Goal: Book appointment/travel/reservation

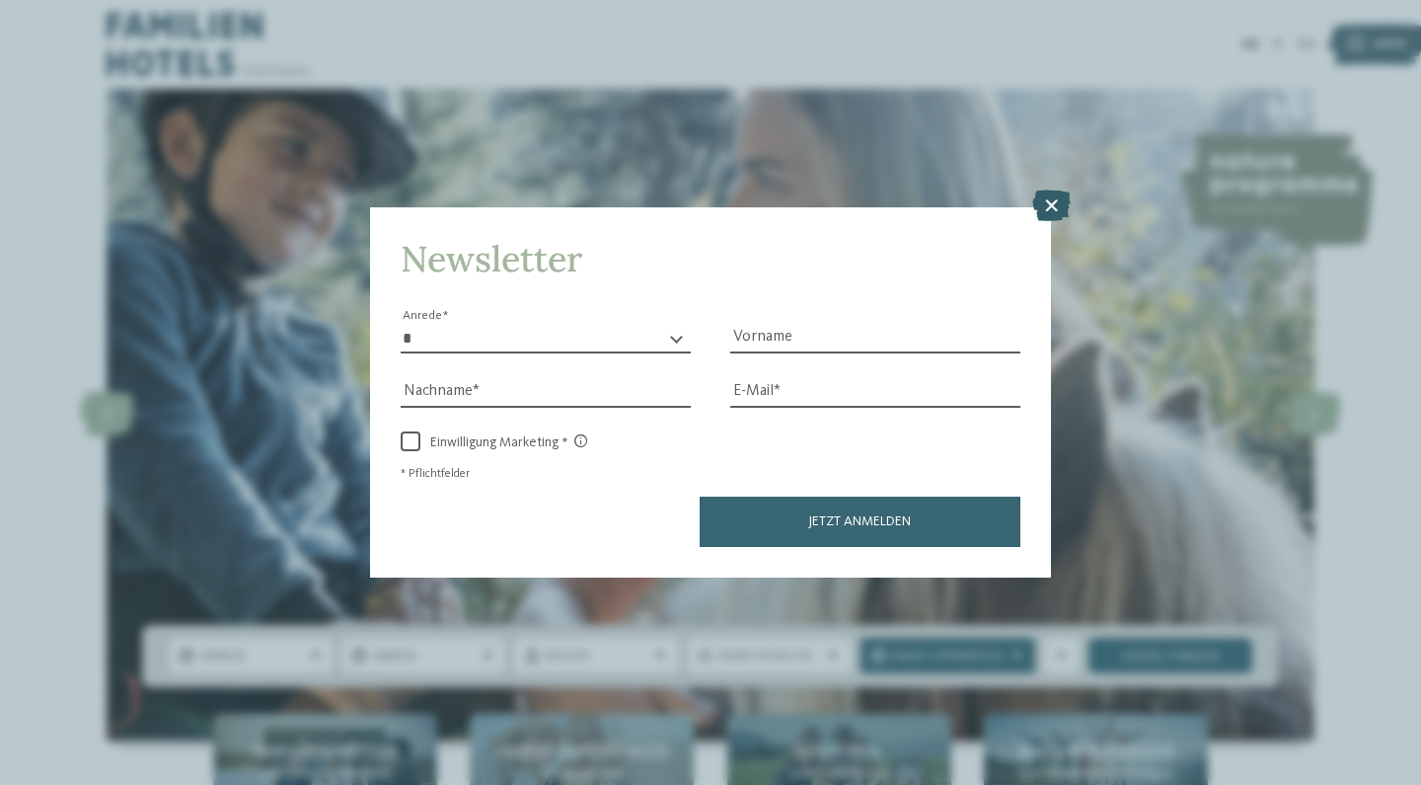
click at [1058, 190] on icon at bounding box center [1051, 206] width 38 height 32
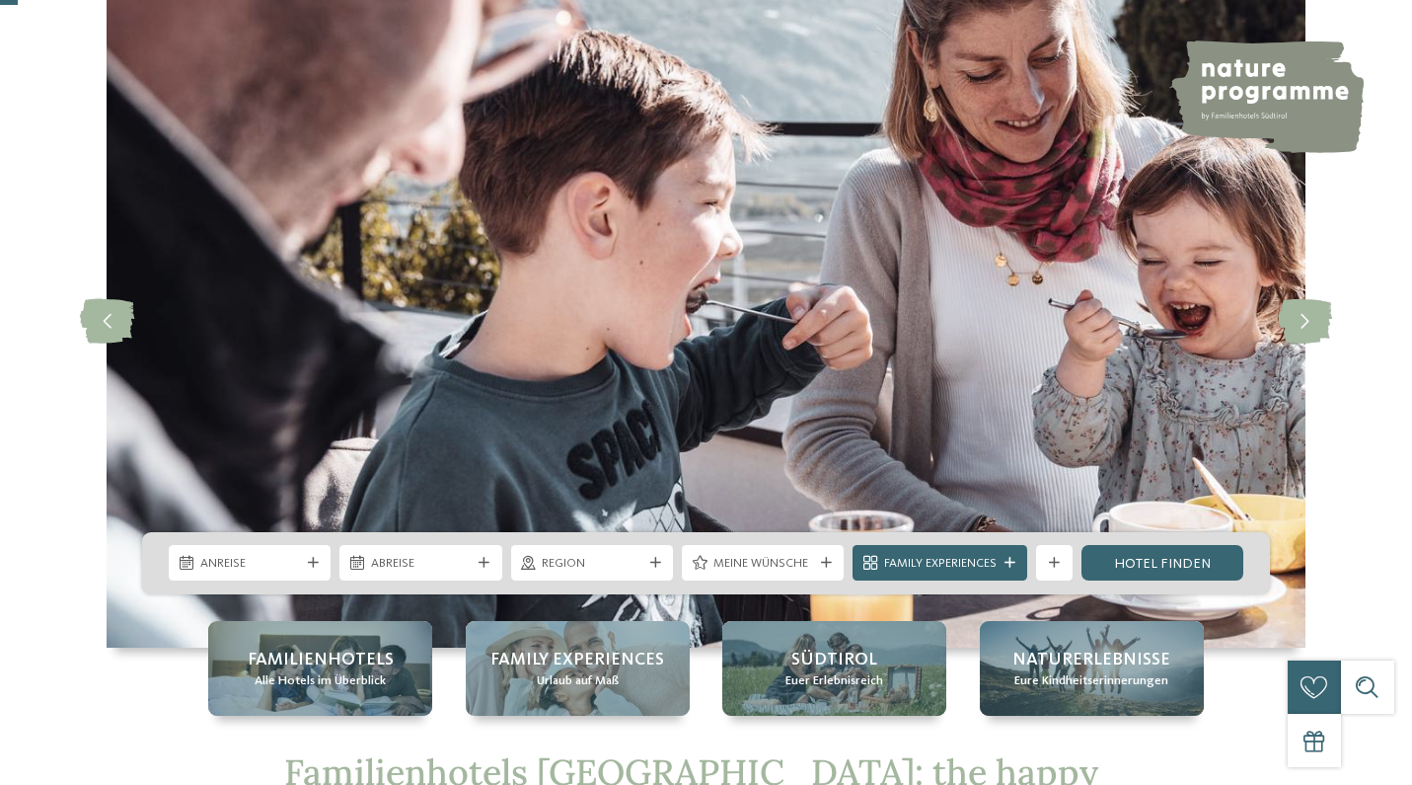
scroll to position [99, 0]
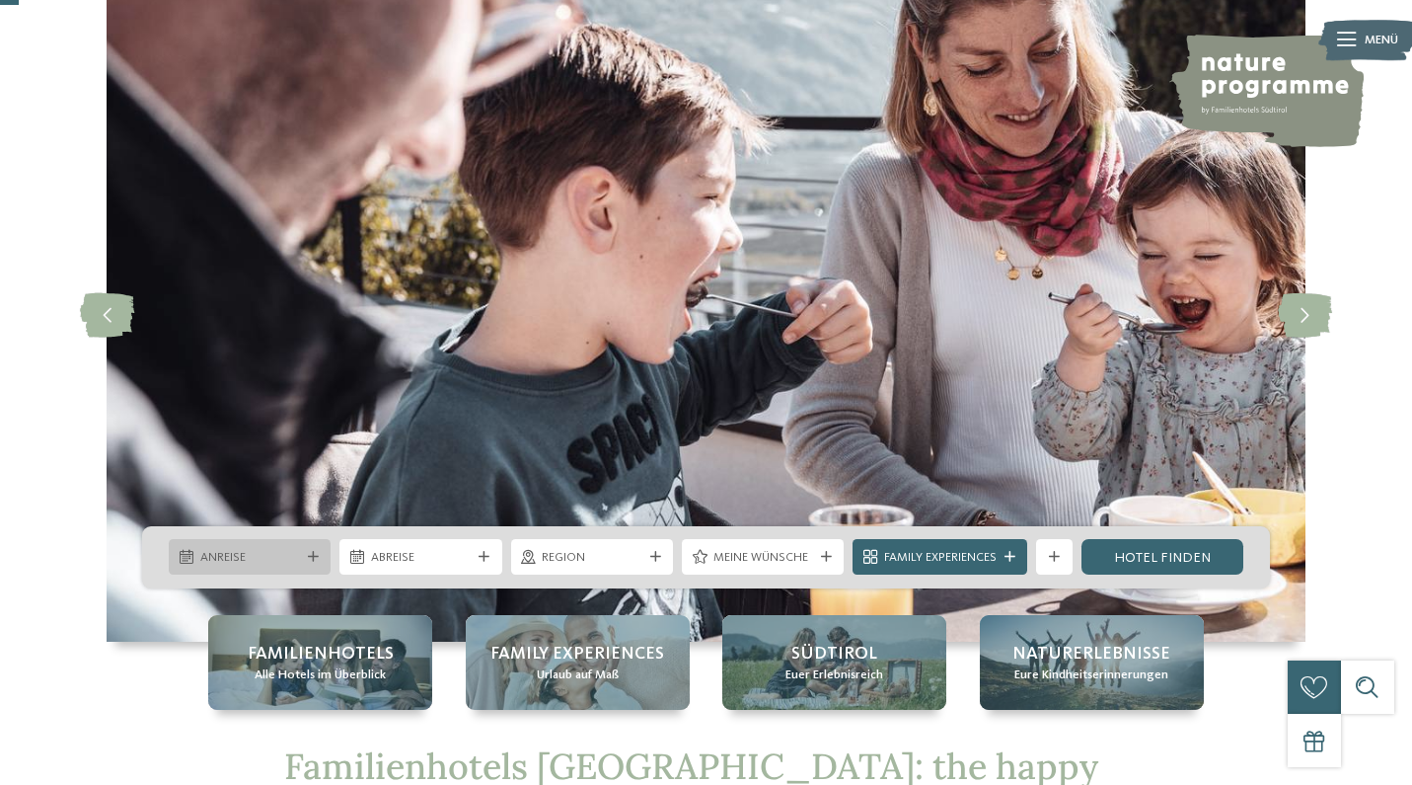
click at [318, 558] on icon at bounding box center [313, 557] width 11 height 11
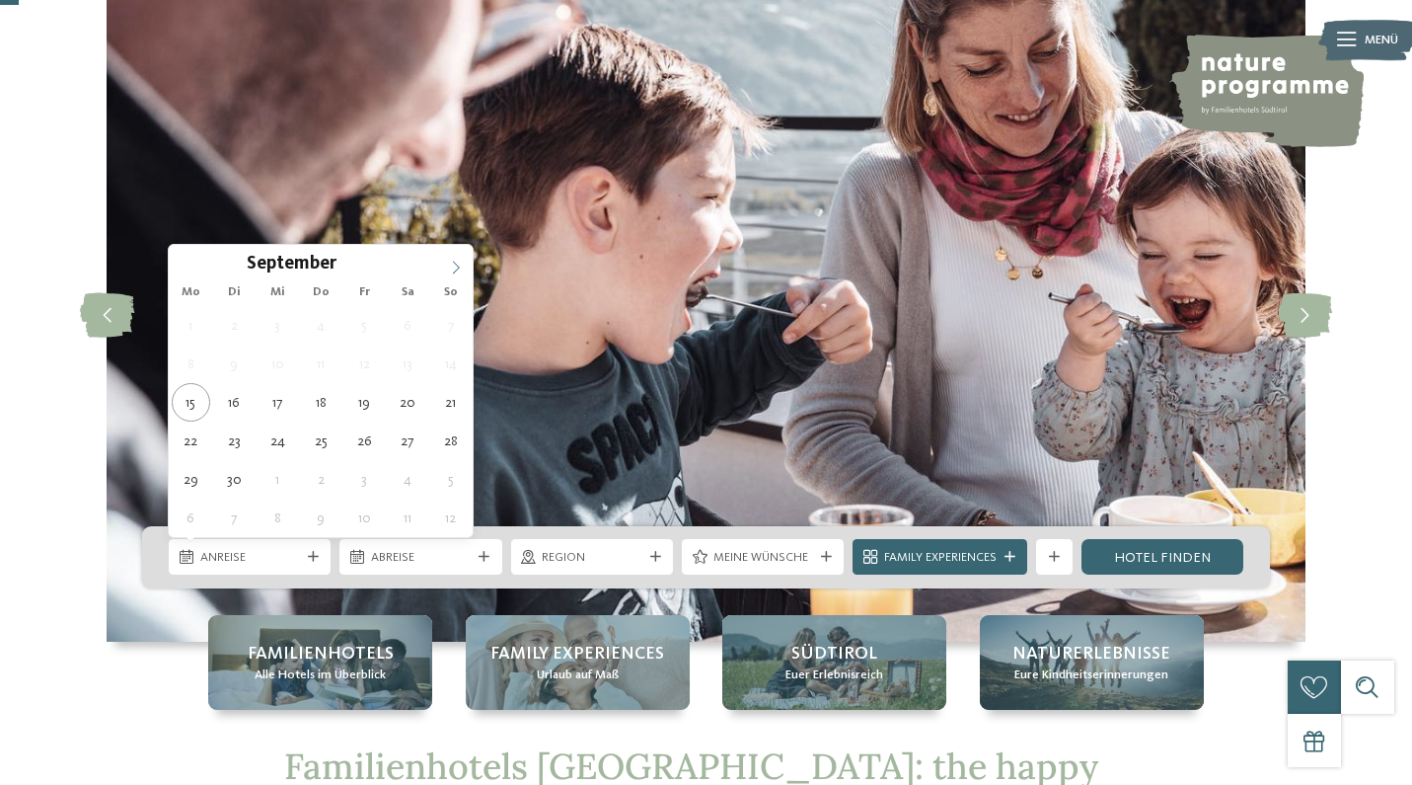
click at [452, 272] on icon at bounding box center [456, 268] width 14 height 14
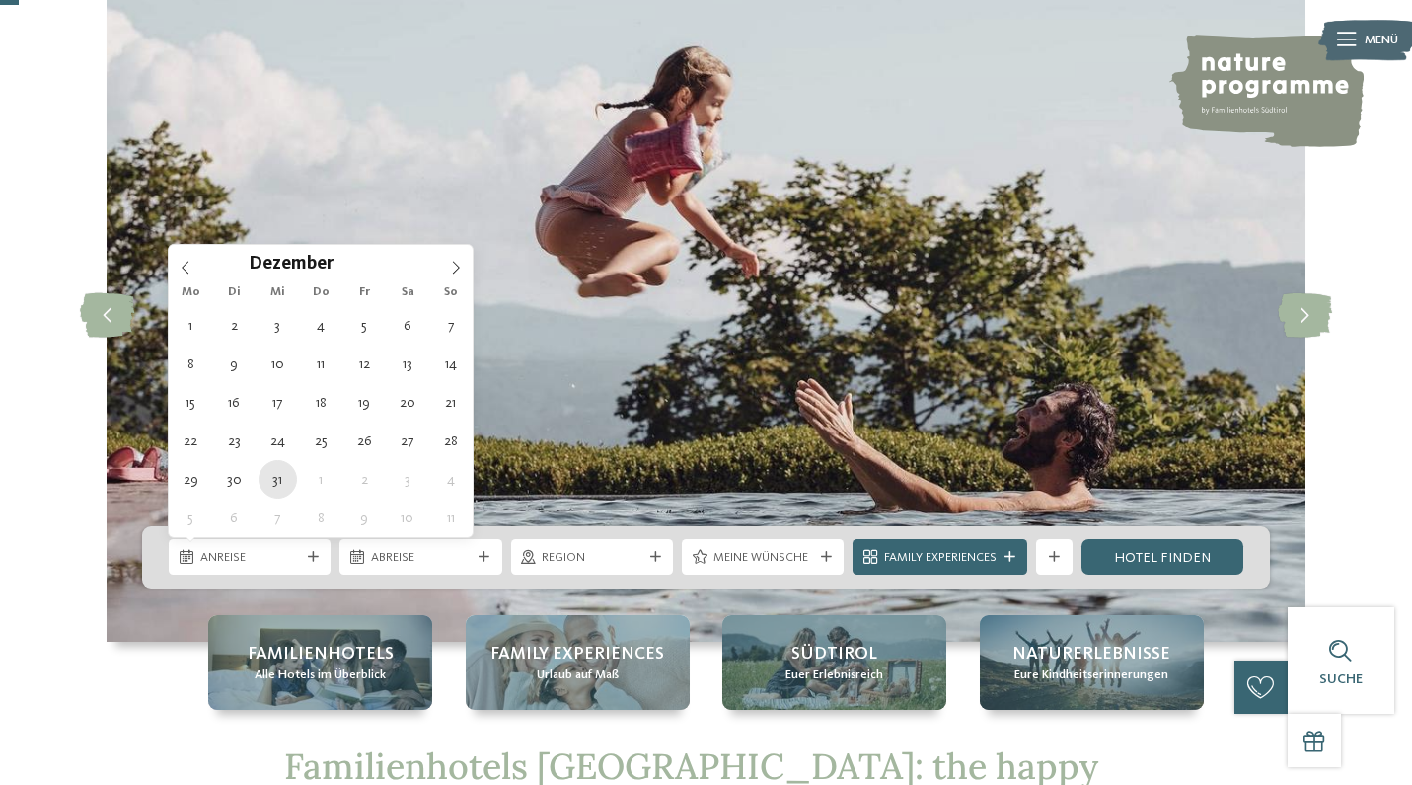
type div "31.12.2025"
type input "****"
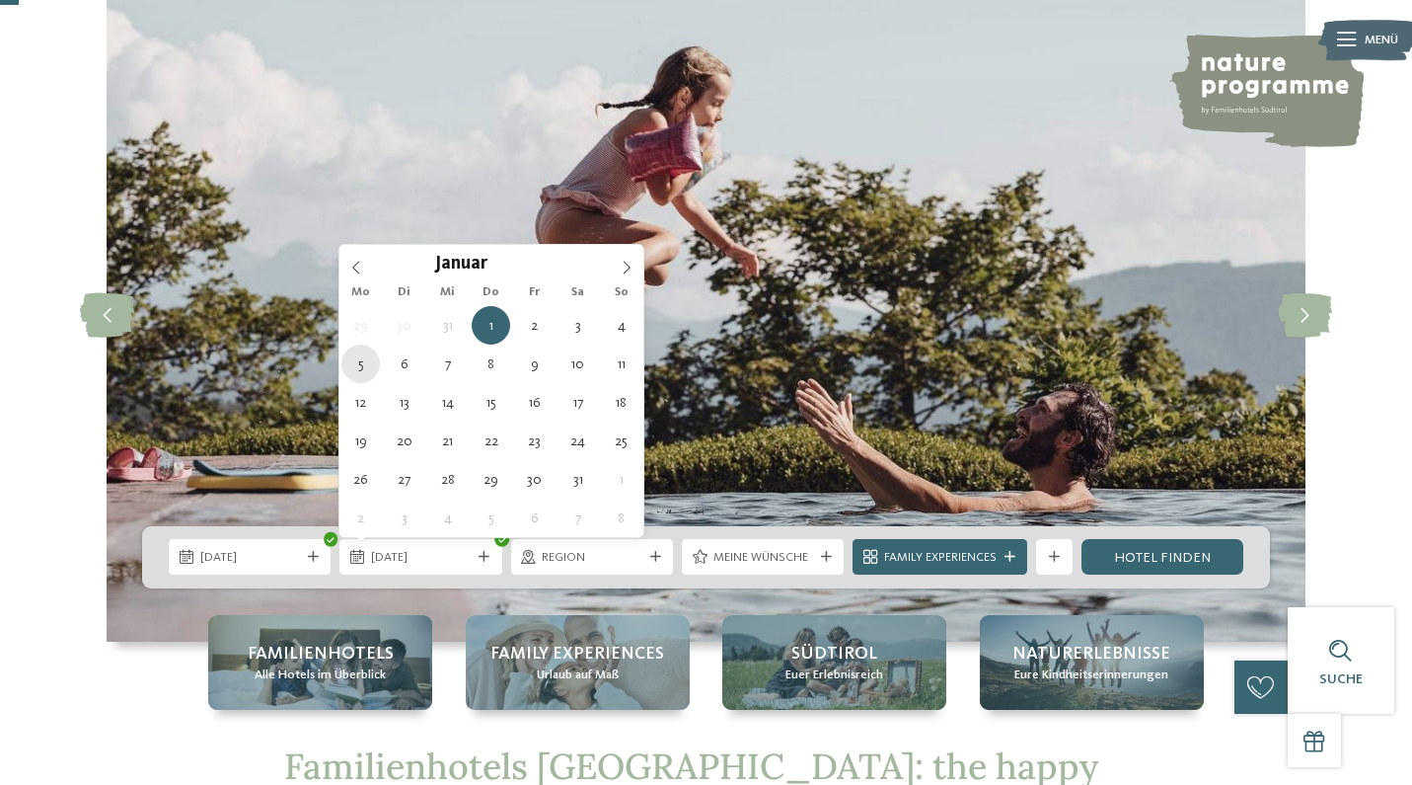
type div "05.01.2026"
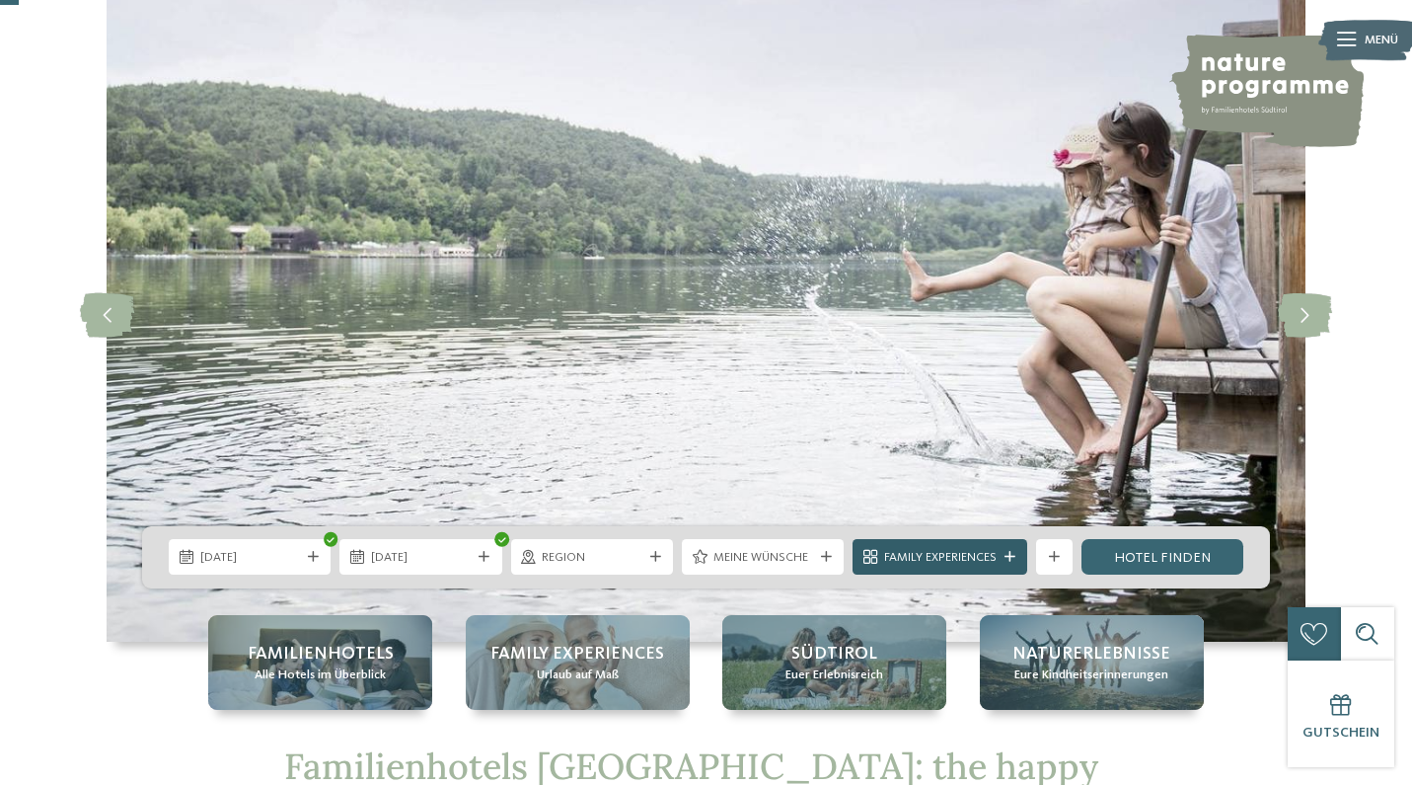
click at [903, 554] on span "Family Experiences" at bounding box center [940, 558] width 113 height 18
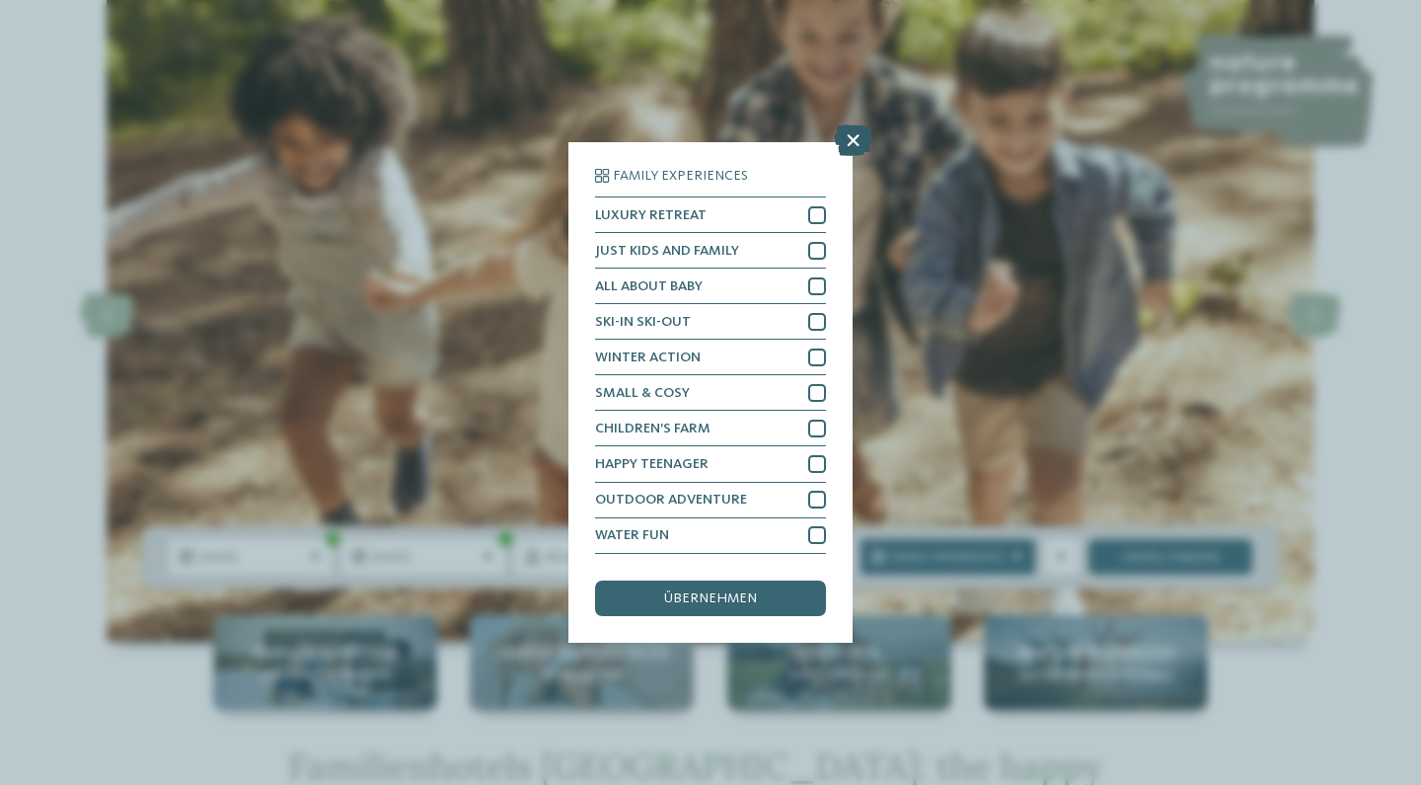
click at [851, 125] on icon at bounding box center [853, 141] width 38 height 32
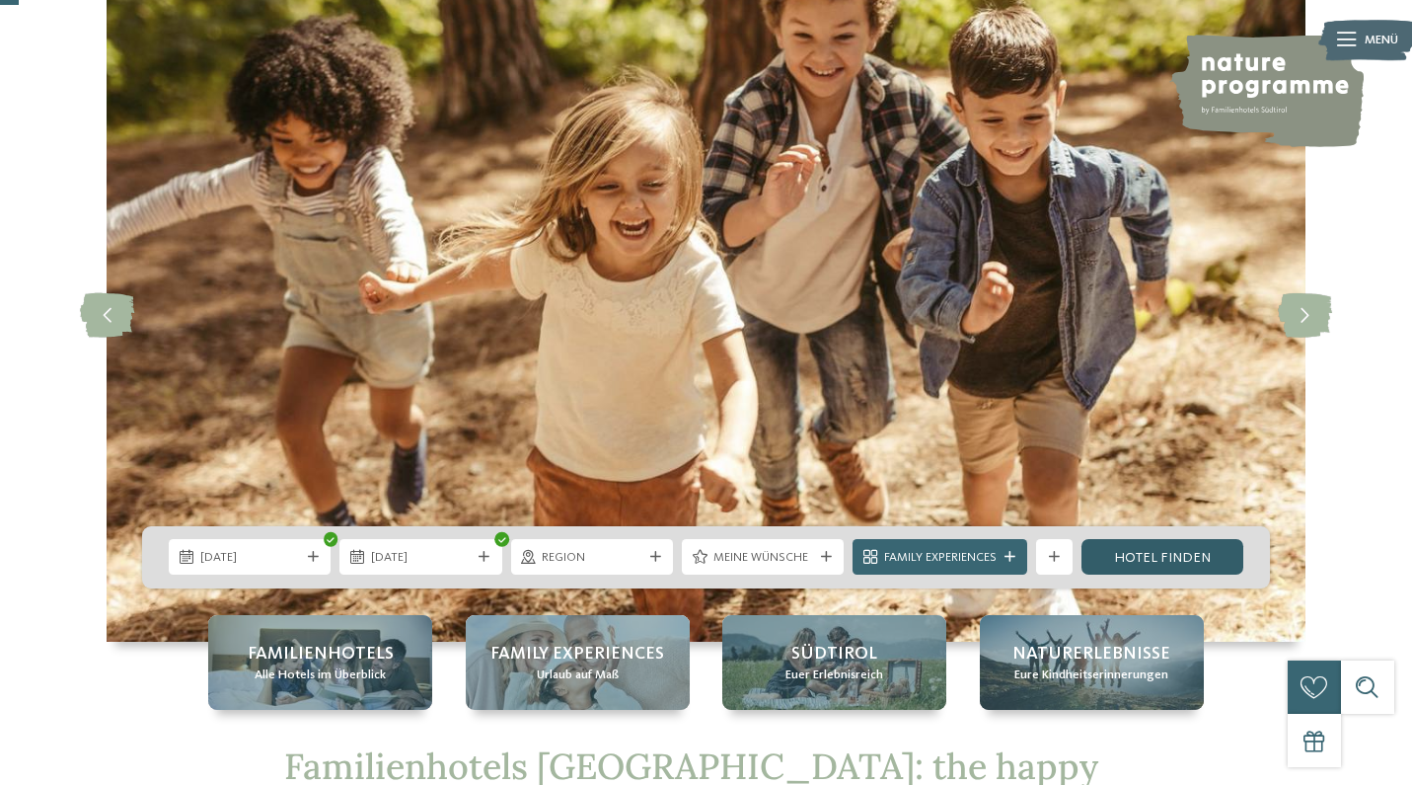
click at [1184, 569] on link "Hotel finden" at bounding box center [1163, 557] width 162 height 36
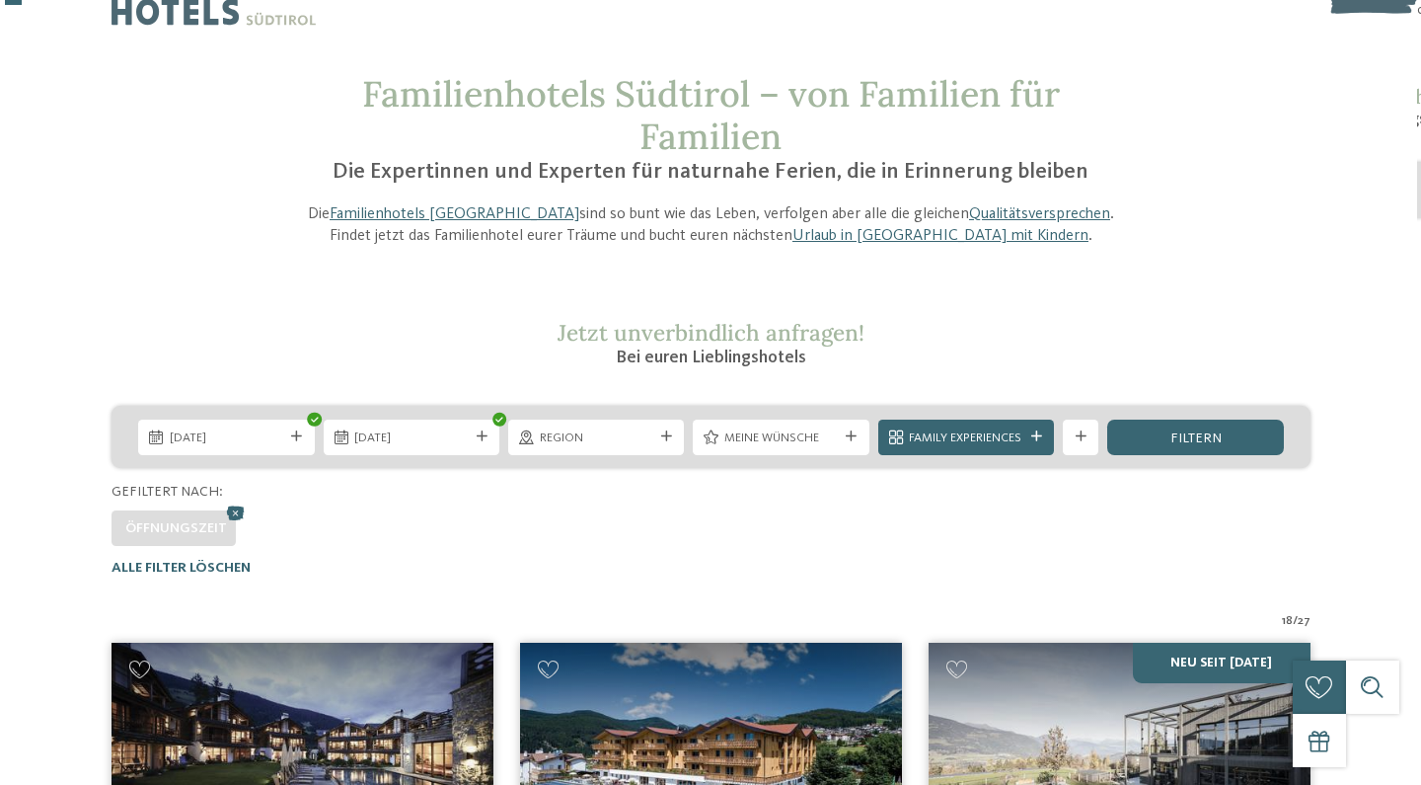
scroll to position [50, 0]
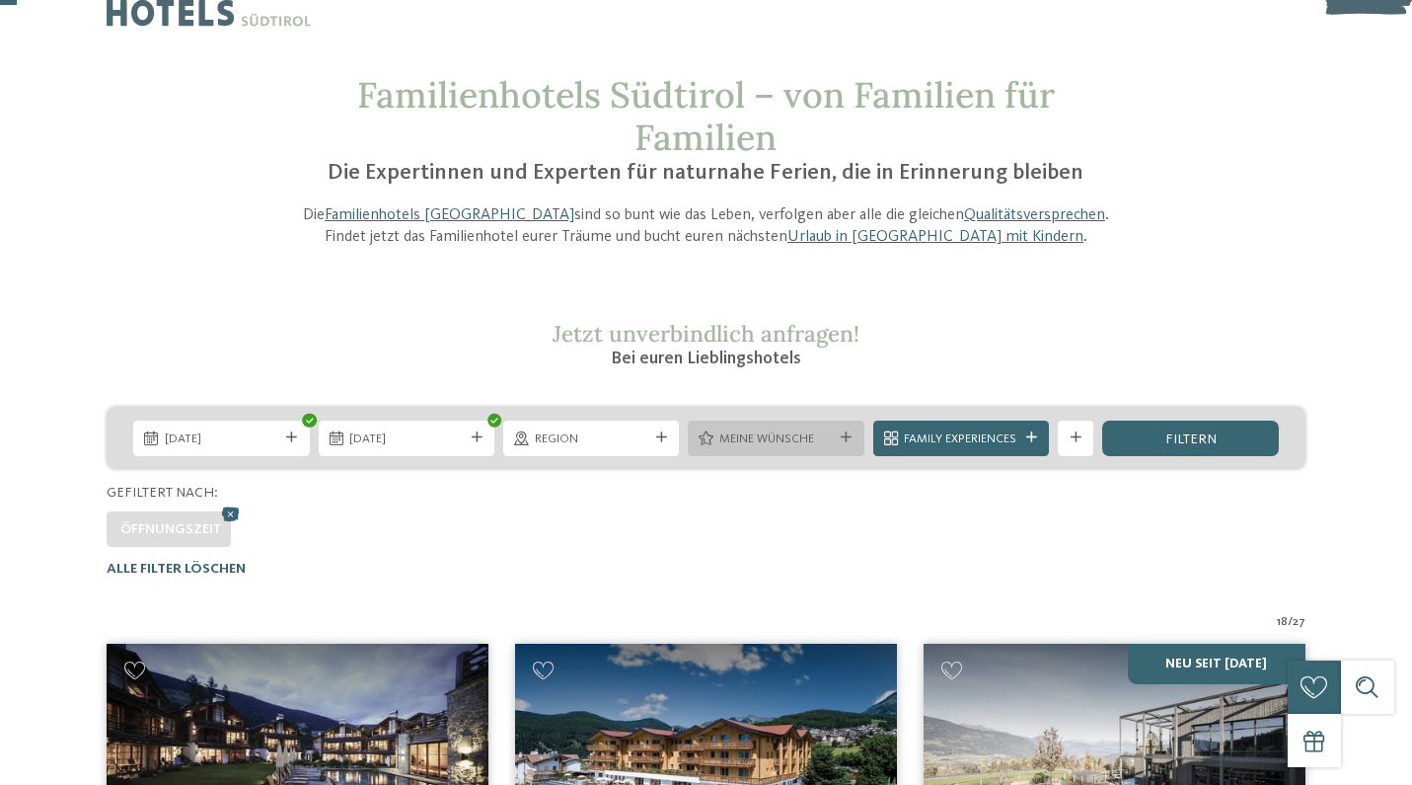
click at [830, 428] on div "Meine Wünsche" at bounding box center [776, 437] width 122 height 19
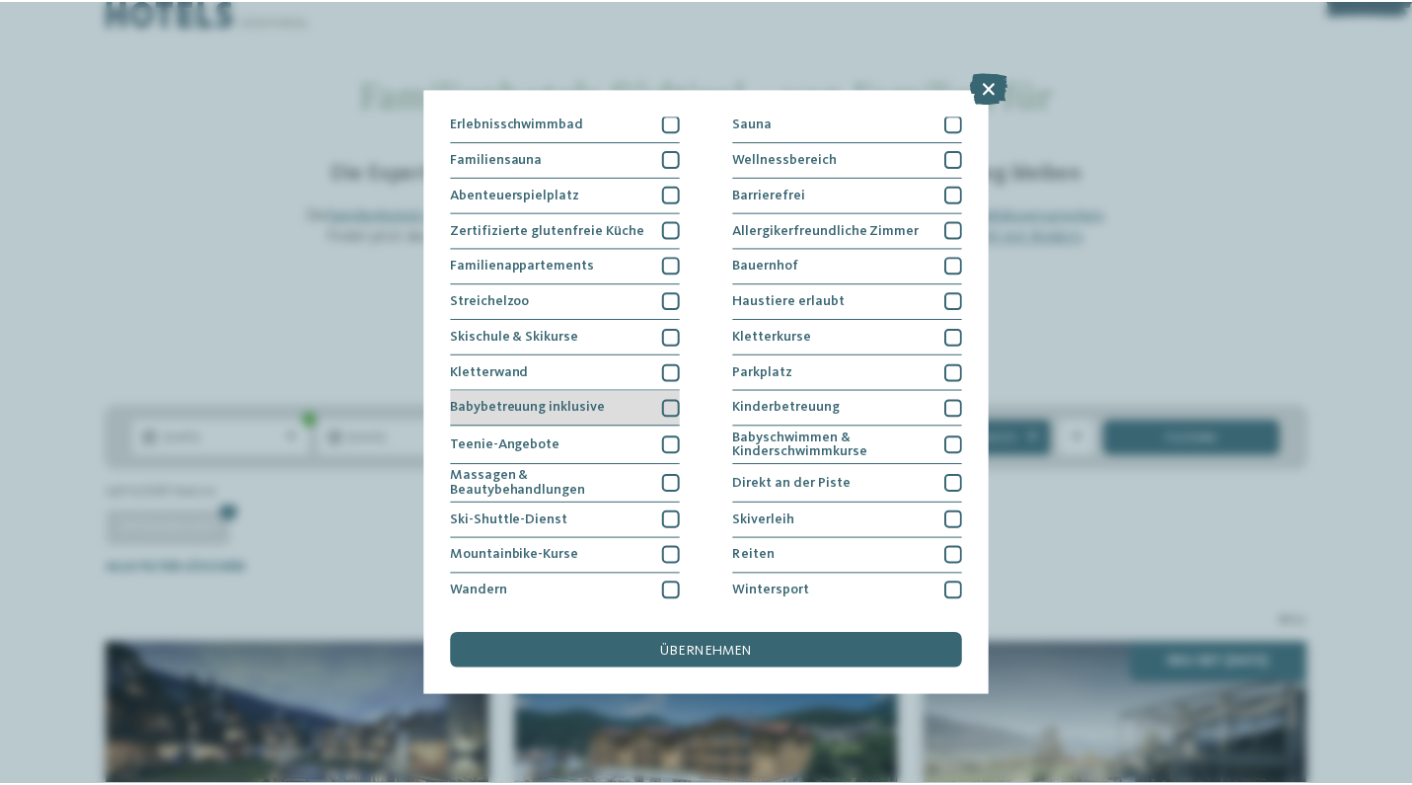
scroll to position [75, 0]
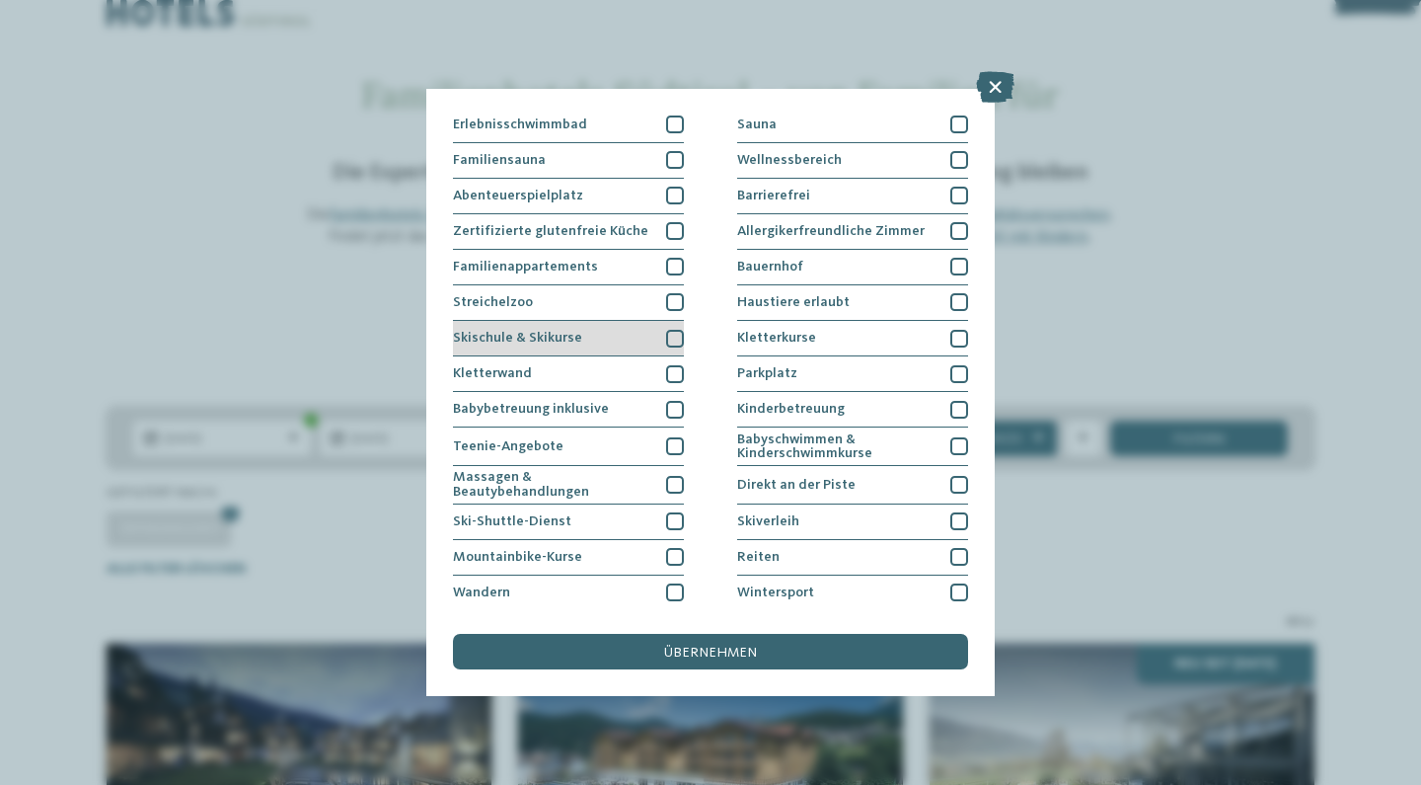
click at [583, 349] on div "Skischule & Skikurse" at bounding box center [568, 339] width 231 height 36
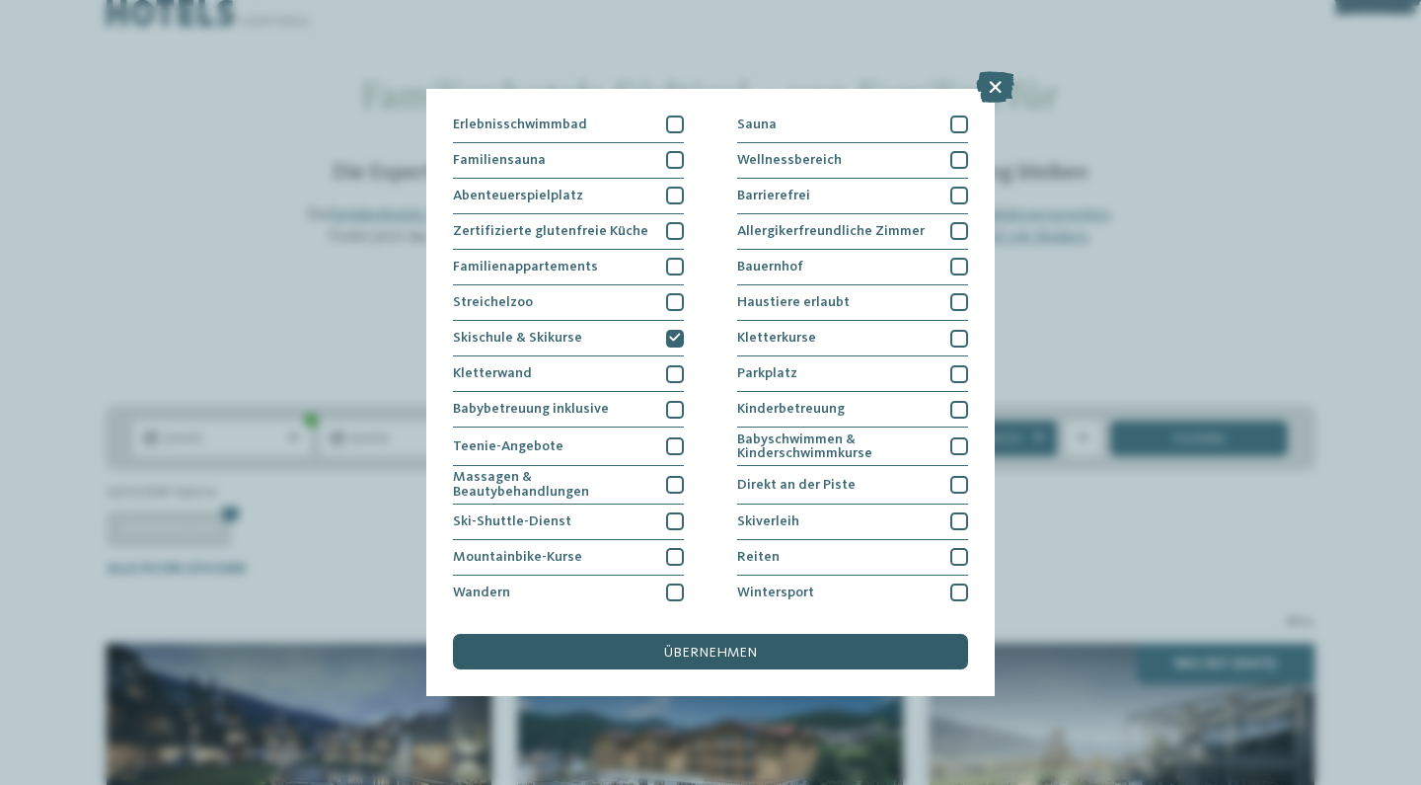
click at [633, 634] on div "übernehmen" at bounding box center [710, 652] width 515 height 36
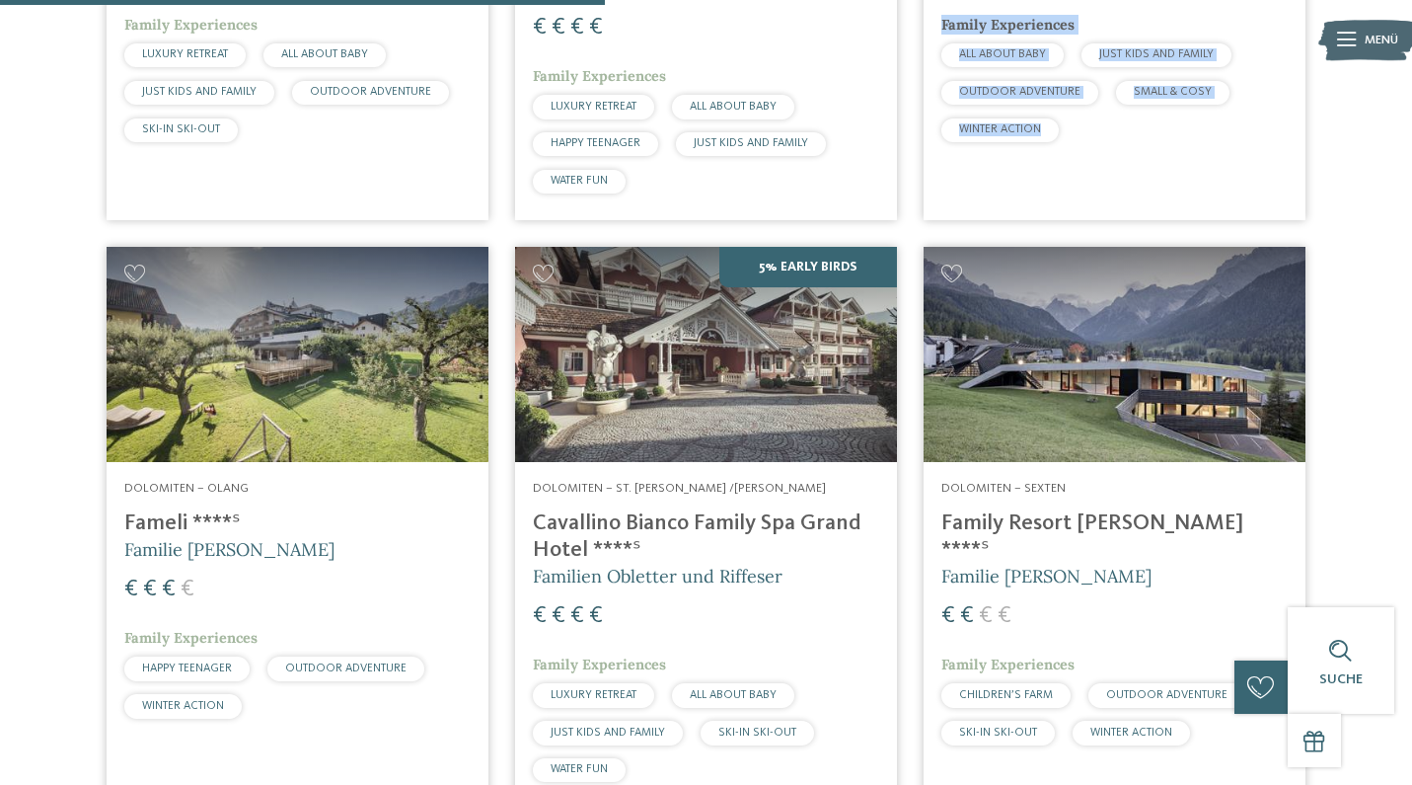
scroll to position [1625, 0]
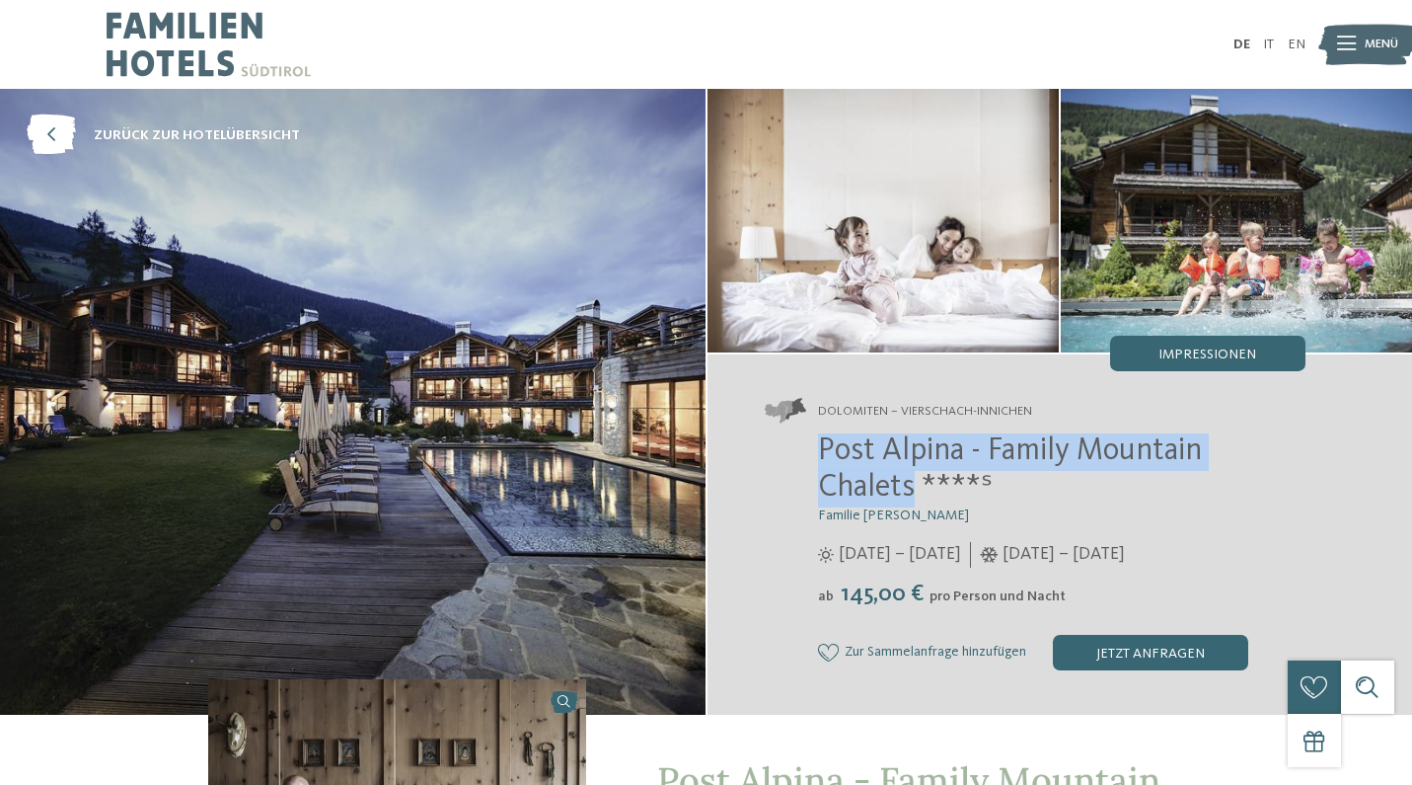
drag, startPoint x: 916, startPoint y: 497, endPoint x: 821, endPoint y: 458, distance: 102.7
click at [821, 458] on span "Post Alpina - Family Mountain Chalets ****ˢ" at bounding box center [1010, 469] width 384 height 69
copy span "Post Alpina - Family Mountain Chalets"
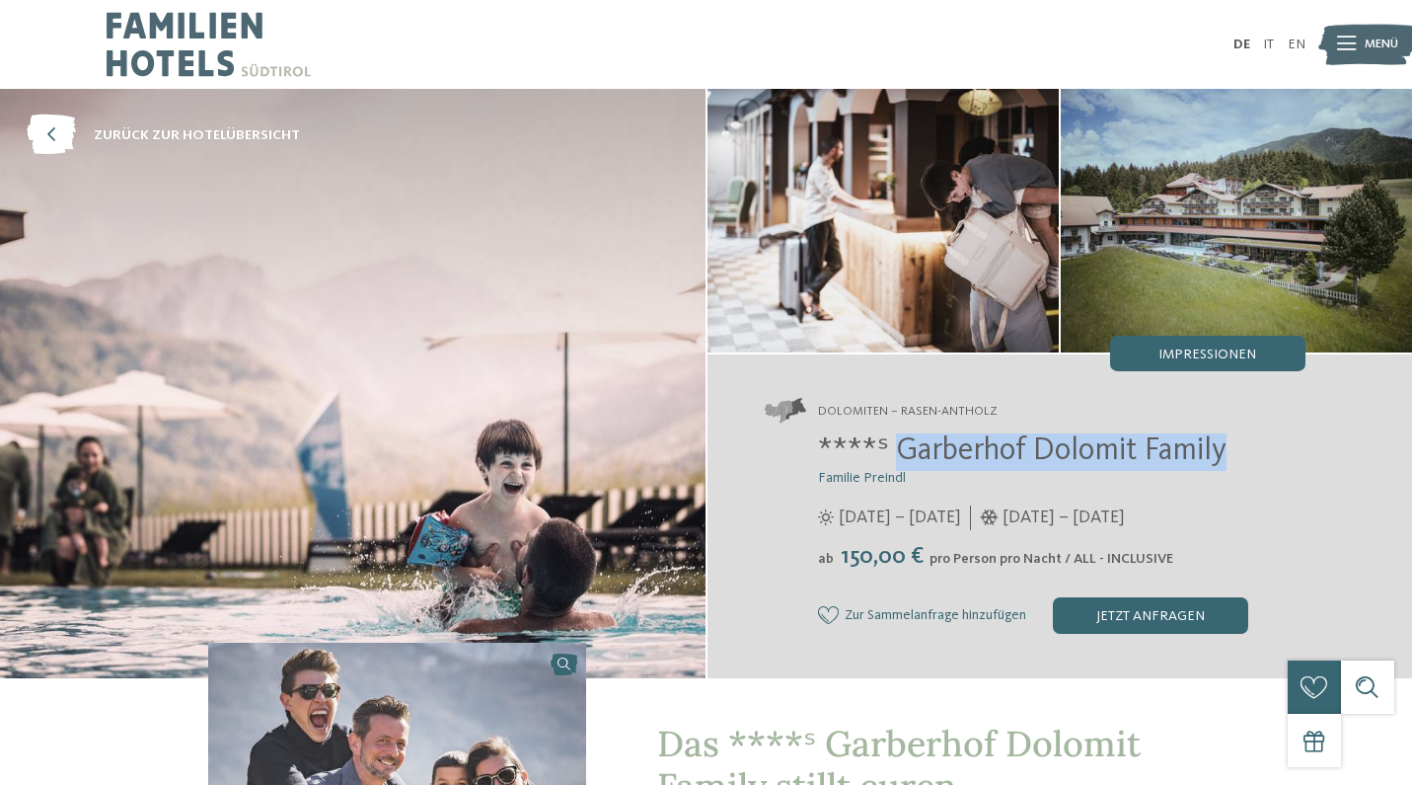
drag, startPoint x: 1226, startPoint y: 458, endPoint x: 897, endPoint y: 454, distance: 328.7
click at [897, 454] on h2 "****ˢ Garberhof Dolomit Family" at bounding box center [1062, 452] width 488 height 38
copy span "Garberhof Dolomit Family"
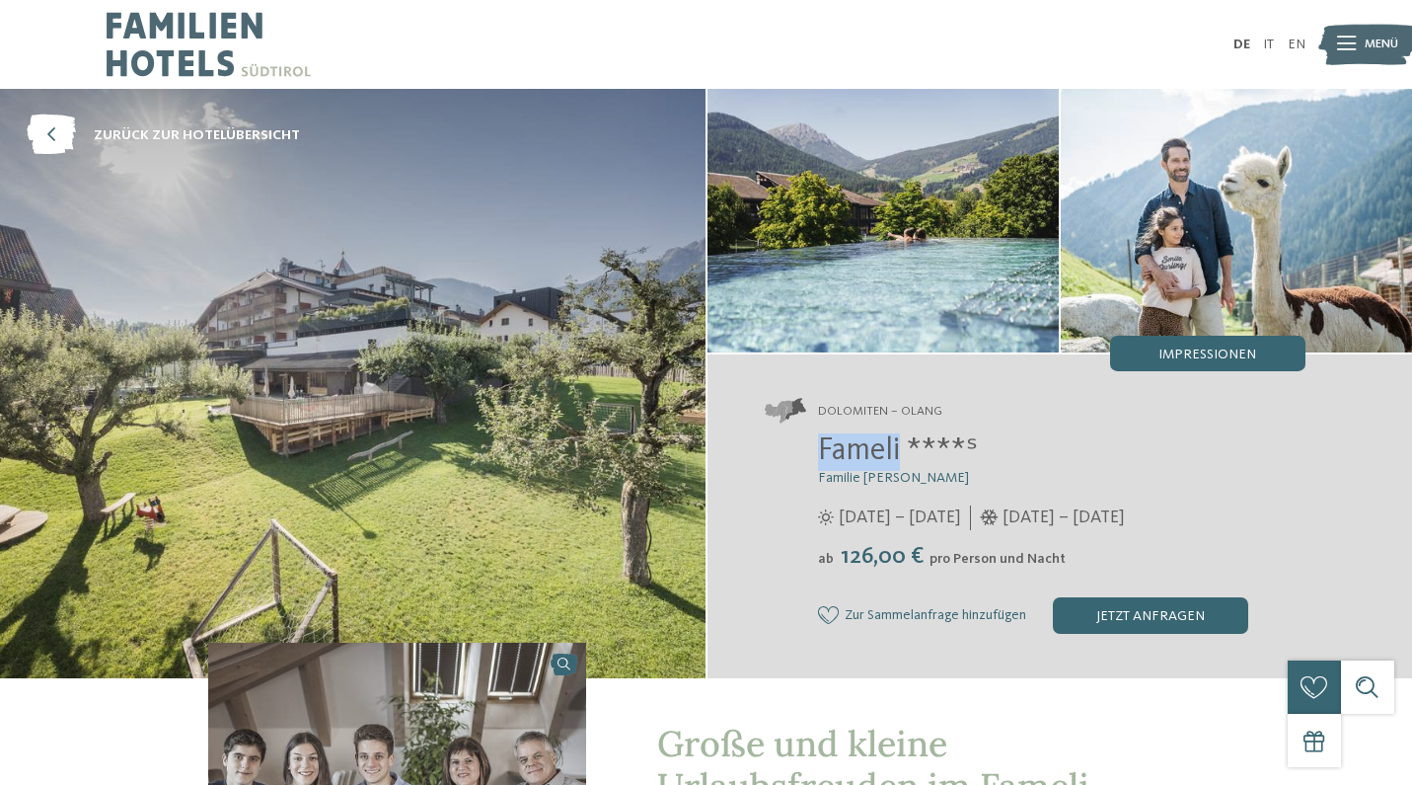
drag, startPoint x: 823, startPoint y: 455, endPoint x: 903, endPoint y: 462, distance: 80.3
click at [903, 462] on span "Fameli ****ˢ" at bounding box center [898, 451] width 160 height 32
copy span "Fameli"
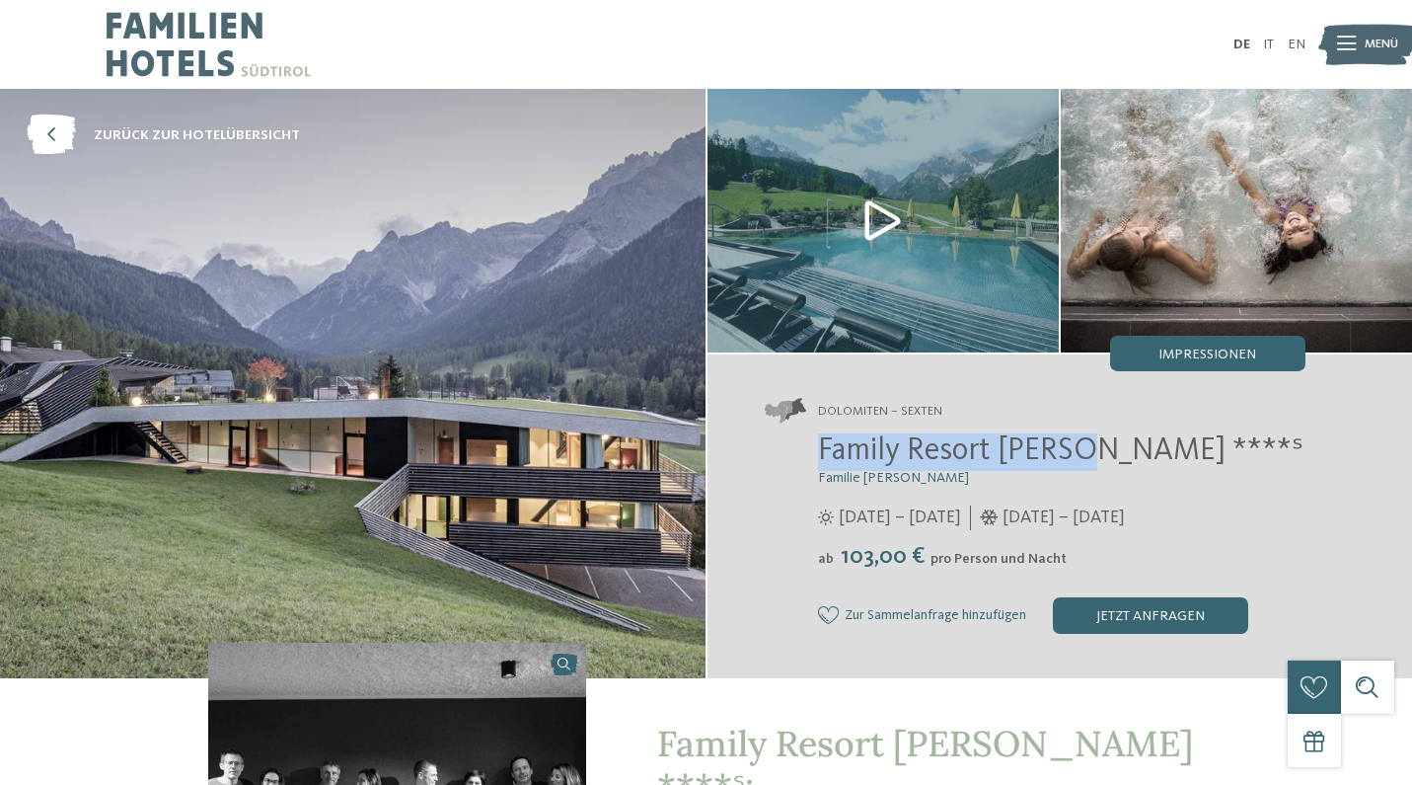
drag, startPoint x: 820, startPoint y: 456, endPoint x: 1083, endPoint y: 466, distance: 262.7
click at [1083, 466] on span "Family Resort [PERSON_NAME] ****ˢ" at bounding box center [1061, 451] width 486 height 32
copy span "Family Resort [PERSON_NAME]"
